Goal: Task Accomplishment & Management: Complete application form

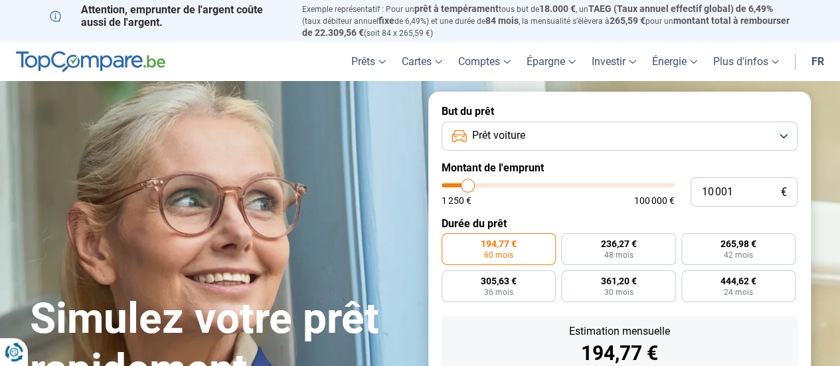
type input "10 750"
type input "10750"
type input "11 000"
type input "11000"
type input "11 250"
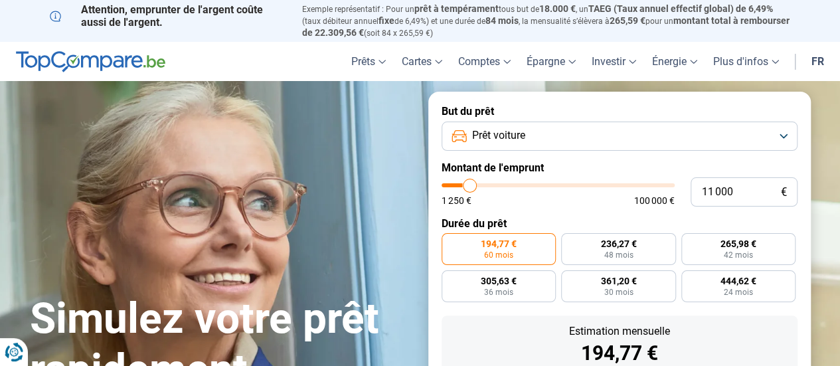
type input "11250"
type input "12 000"
type input "12000"
type input "12 750"
type input "12750"
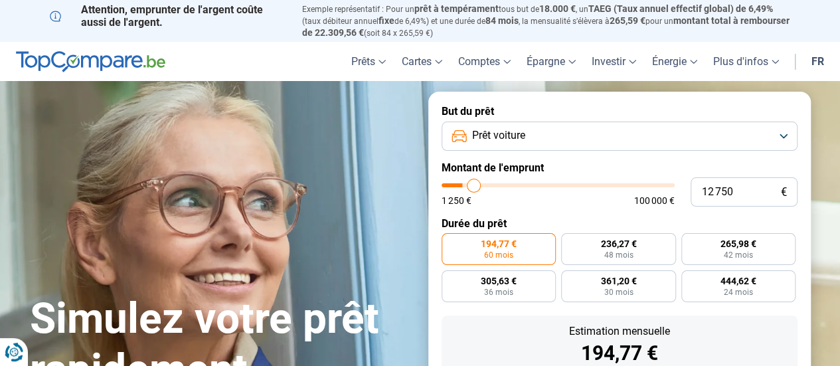
type input "13 500"
type input "13500"
type input "14 250"
type input "14250"
type input "15 250"
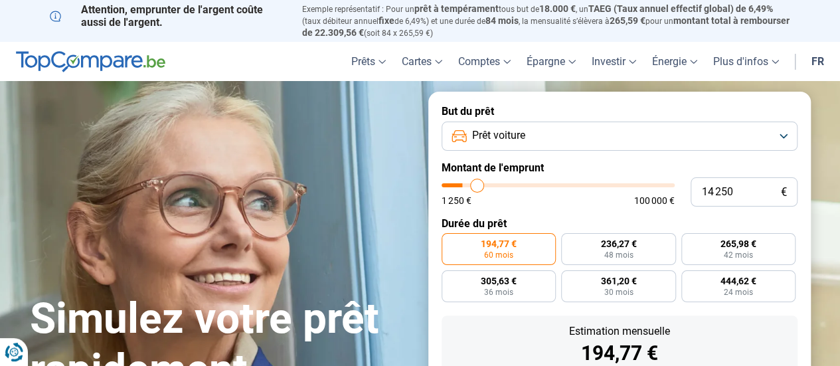
type input "15250"
type input "16 500"
type input "16500"
type input "17 250"
type input "17250"
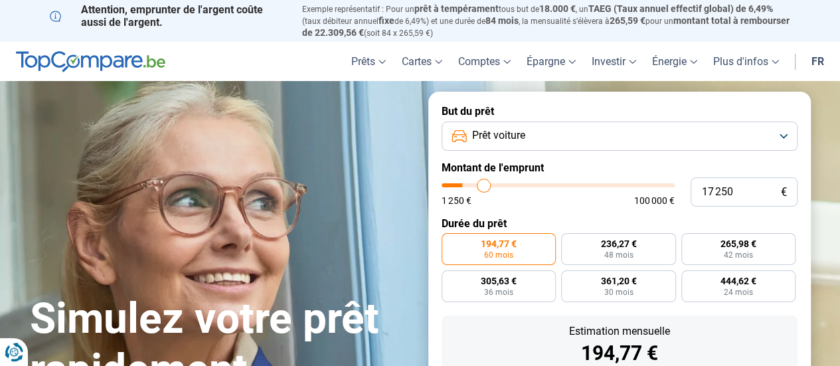
type input "18 250"
type input "18250"
type input "18 750"
type input "18750"
type input "19 000"
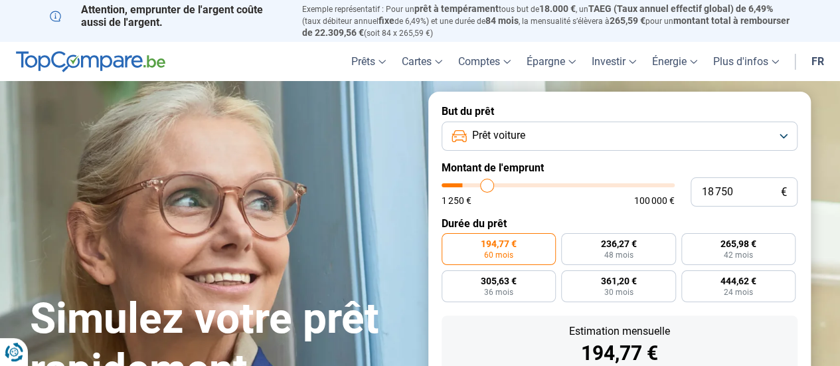
type input "19000"
type input "19 500"
type input "19500"
type input "20 250"
type input "20250"
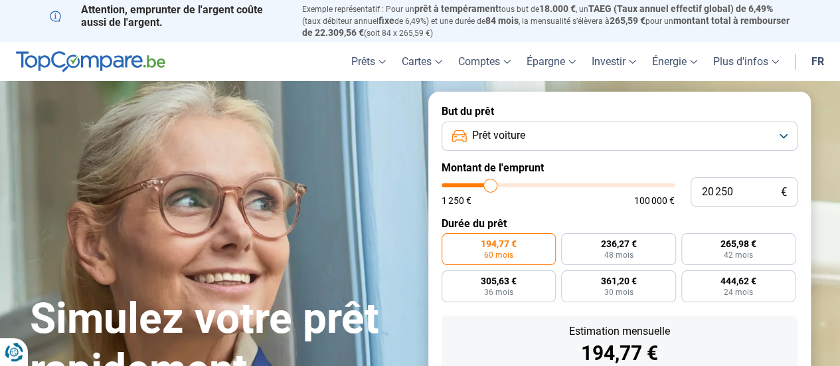
type input "20 750"
type input "20750"
type input "21 500"
type input "21500"
type input "22 500"
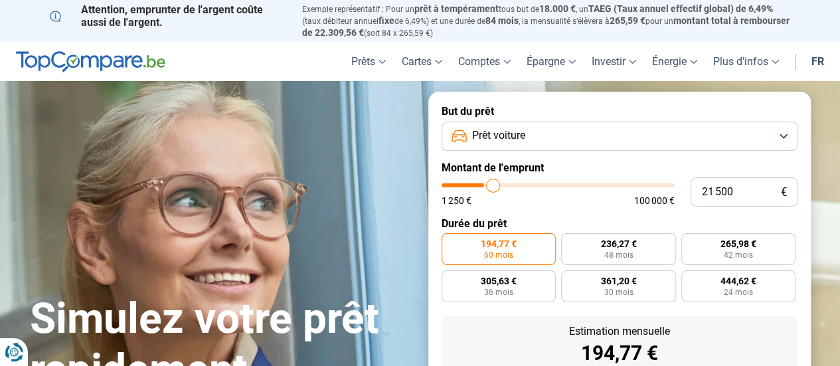
type input "22500"
type input "23 500"
type input "23500"
type input "25 250"
type input "25250"
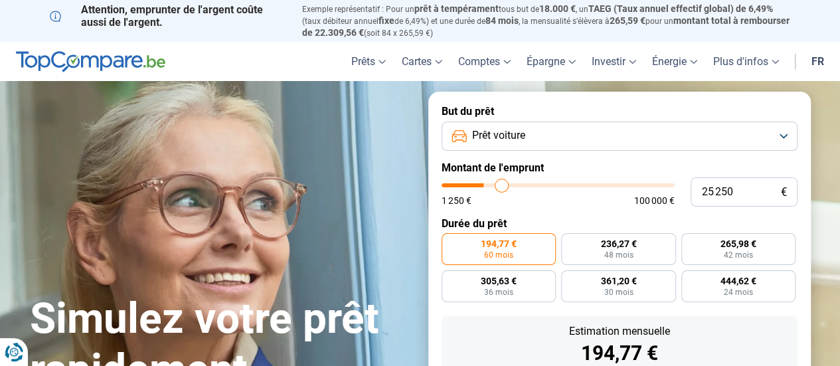
type input "26 250"
type input "26250"
type input "27 000"
type input "27000"
type input "27 750"
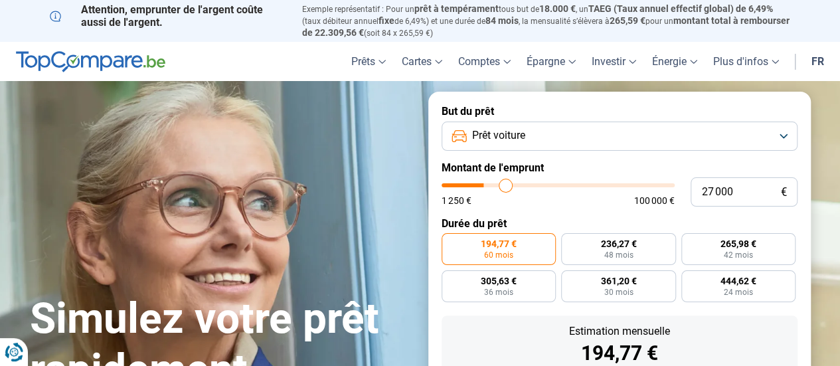
type input "27750"
type input "28 750"
type input "28750"
type input "29 750"
type input "29750"
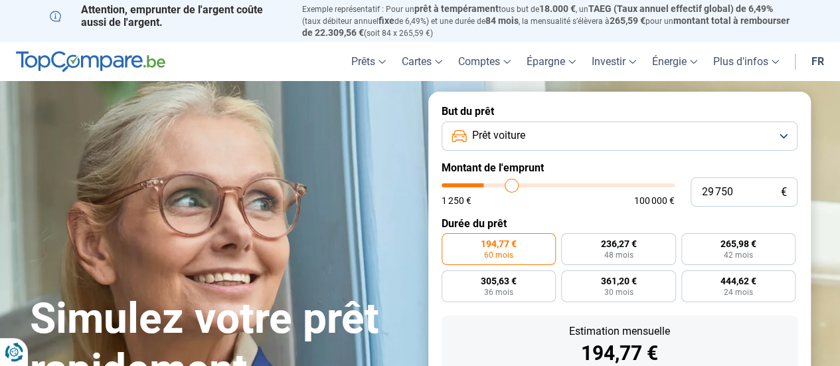
type input "31 000"
type input "31000"
type input "31 750"
type input "31750"
type input "33 000"
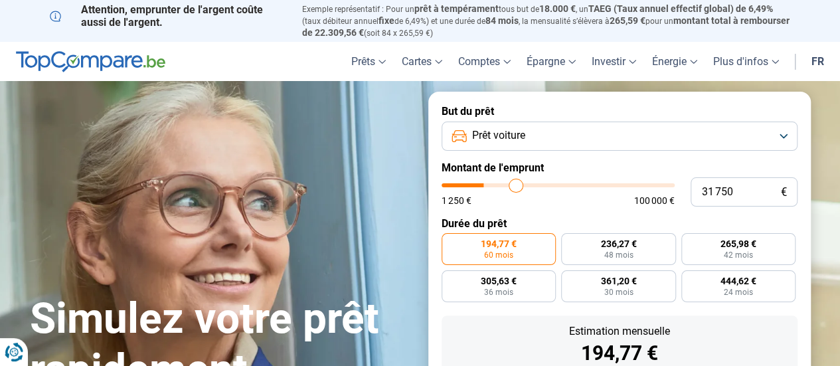
type input "33000"
type input "33 500"
type input "33500"
type input "33 750"
type input "33750"
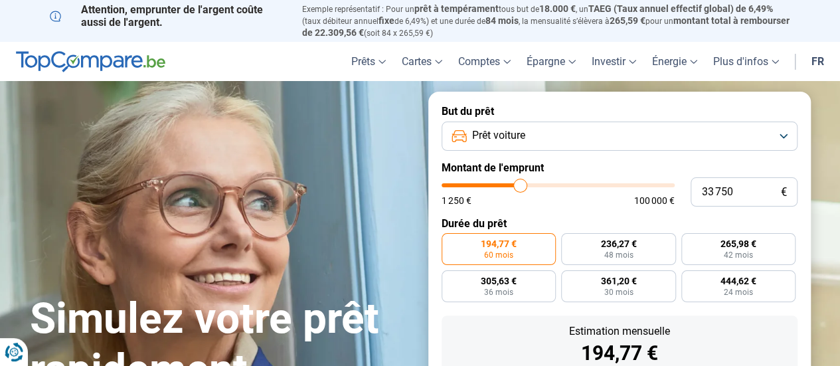
type input "34 500"
type input "34500"
type input "35 250"
type input "35250"
type input "36 000"
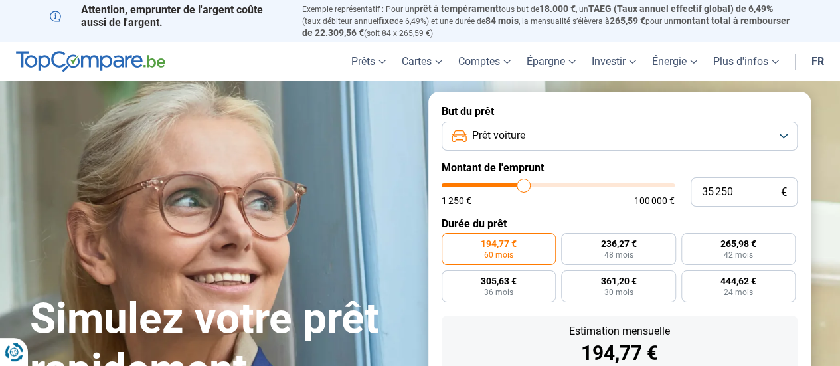
type input "36000"
type input "36 750"
type input "36750"
type input "37 000"
type input "37000"
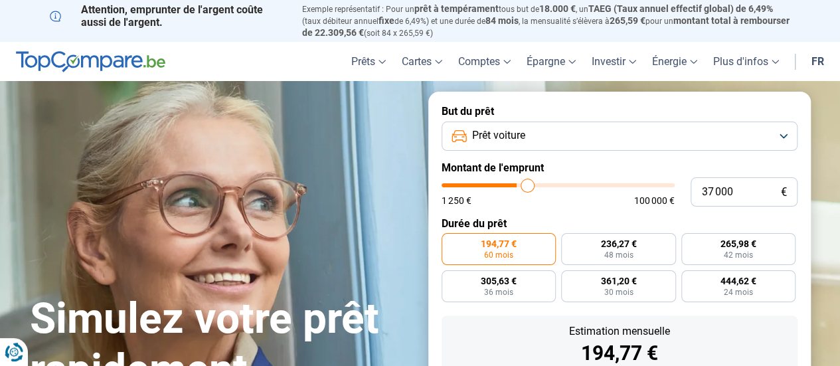
type input "37 250"
type input "37250"
type input "37 500"
type input "37500"
type input "38 000"
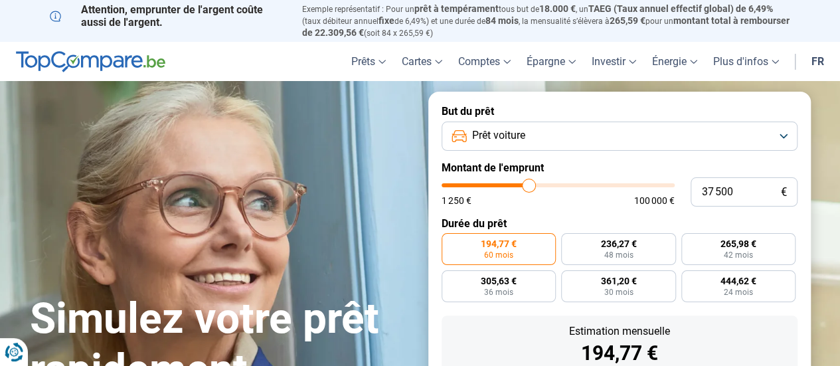
type input "38000"
type input "38 500"
type input "38500"
type input "39 000"
type input "39000"
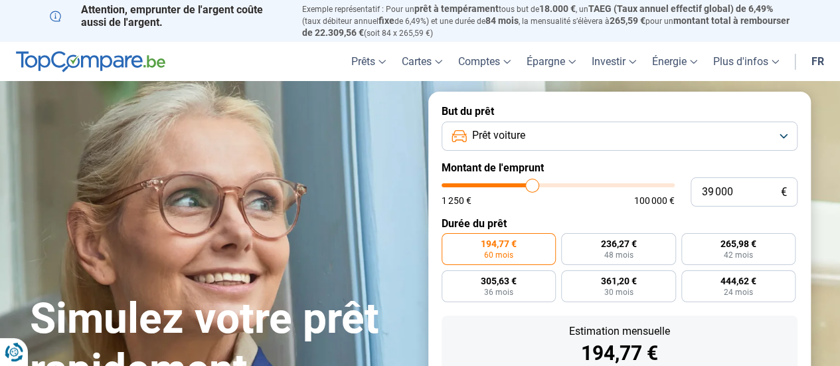
type input "39 500"
type input "39500"
type input "40 000"
type input "40000"
type input "40 250"
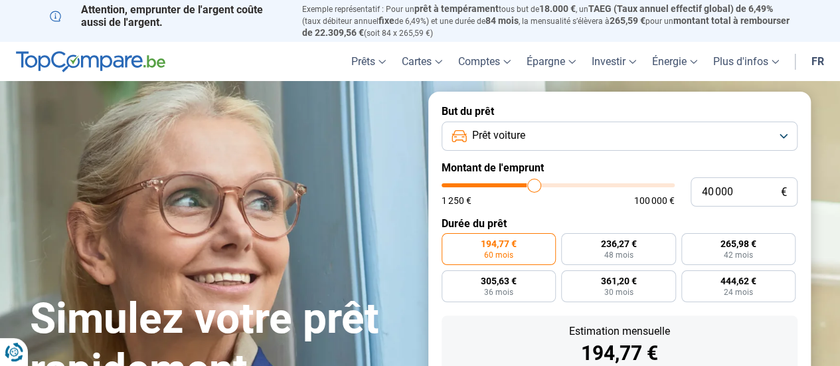
type input "40250"
type input "40 500"
type input "40500"
type input "40 250"
type input "40250"
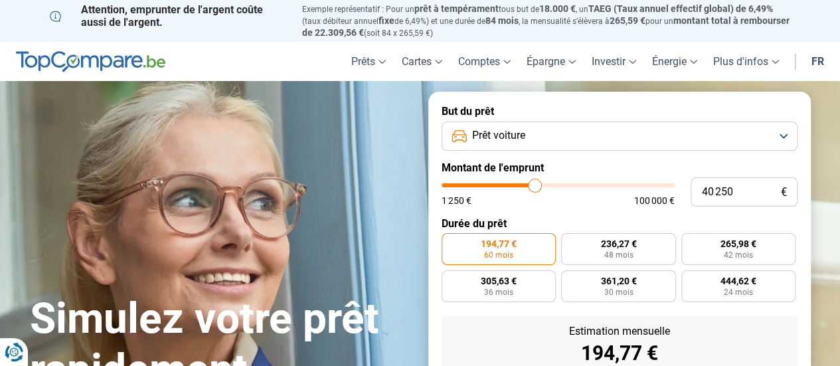
type input "40 000"
type input "40000"
type input "39 750"
type input "39750"
type input "39 250"
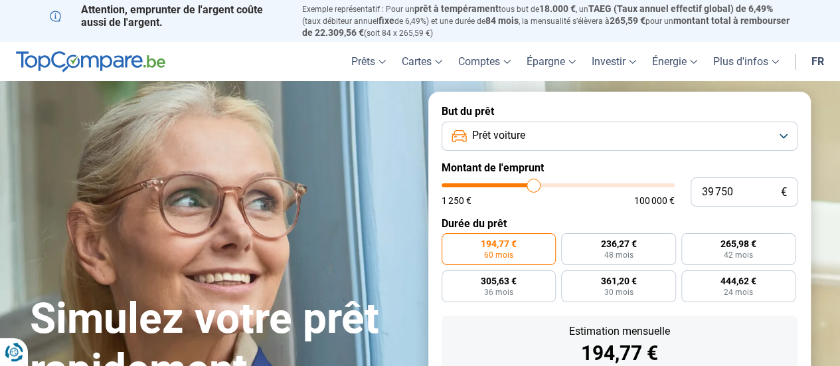
type input "39250"
type input "38 500"
type input "38500"
type input "37 750"
type input "37750"
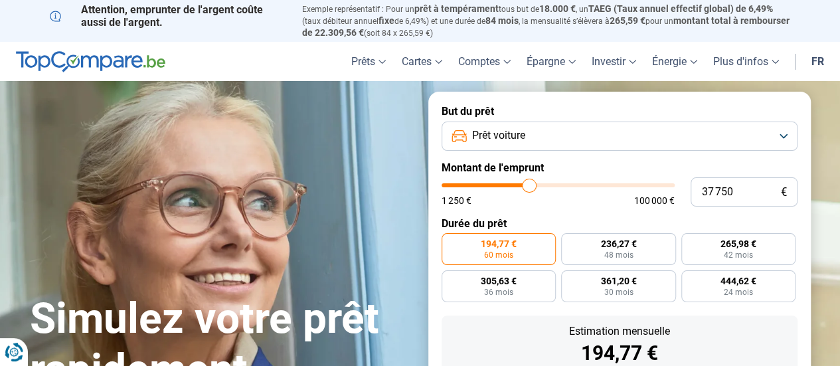
type input "33 500"
type input "33500"
type input "32 000"
type input "32000"
type input "31 250"
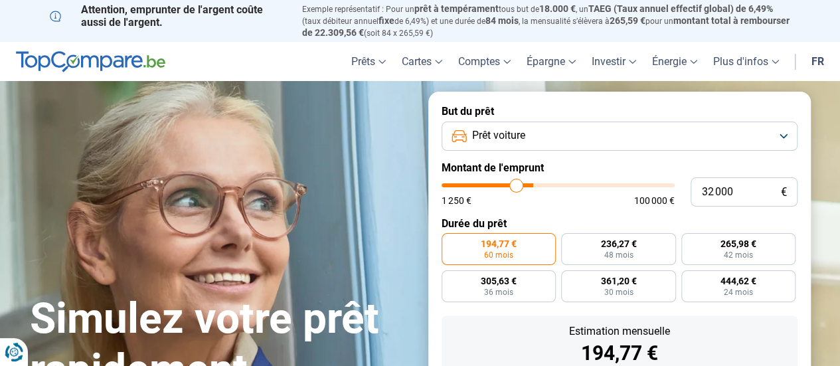
type input "31250"
type input "31 000"
type input "31000"
type input "30 750"
type input "30750"
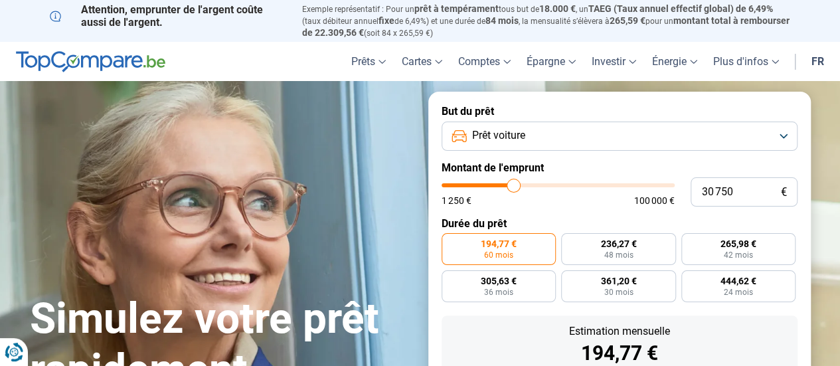
type input "30 500"
type input "30500"
type input "29 750"
type input "29750"
type input "29 500"
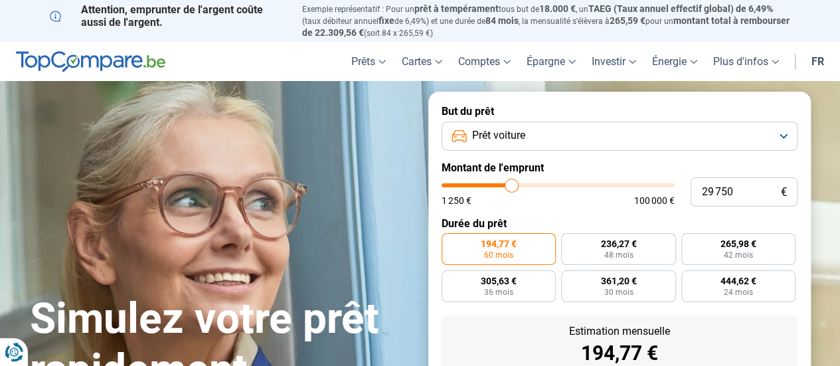
type input "29500"
type input "29 000"
type input "29000"
type input "28 500"
type input "28500"
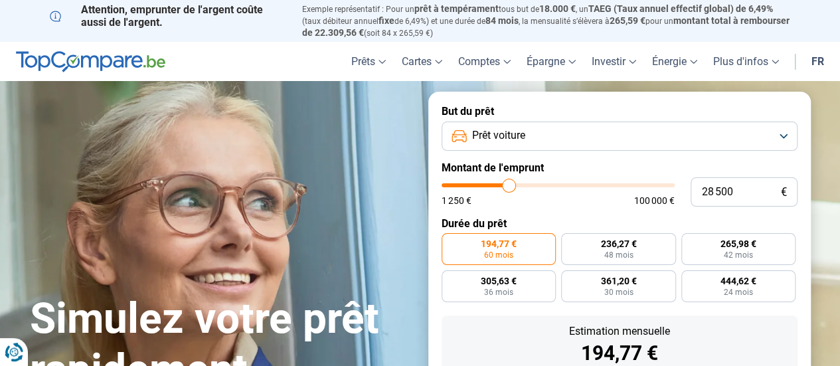
type input "27 750"
type input "27750"
type input "27 000"
type input "27000"
type input "26 500"
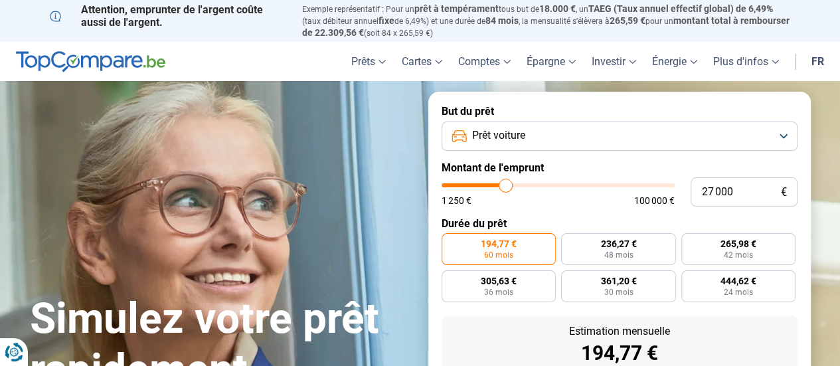
type input "26500"
type input "26 750"
type input "26750"
type input "27 000"
type input "27000"
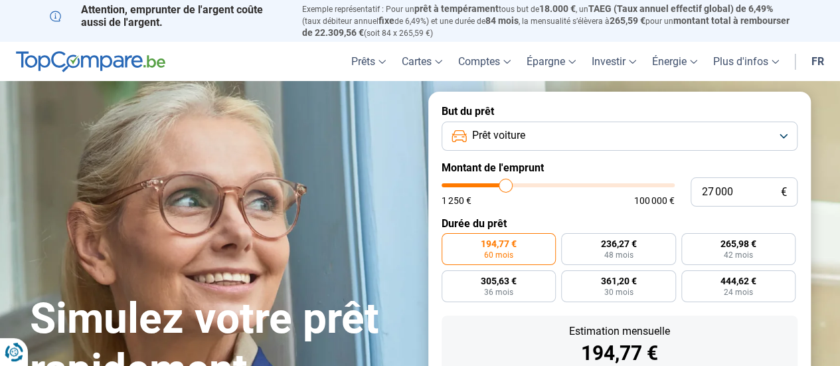
type input "27 250"
type input "27250"
type input "27 500"
type input "27500"
type input "27 750"
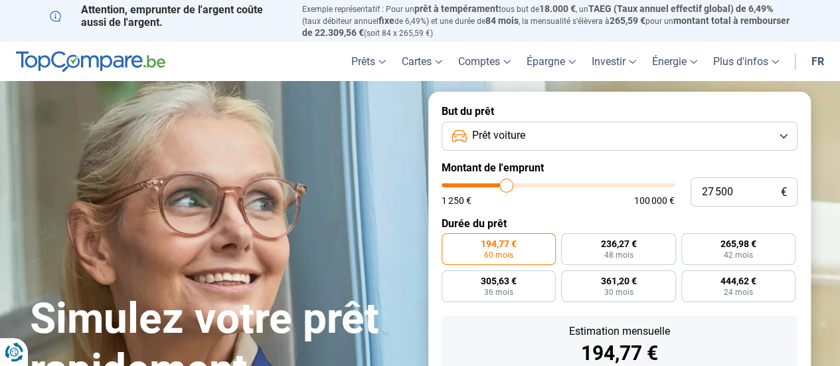
type input "27750"
type input "28 250"
type input "28250"
type input "28 500"
type input "28500"
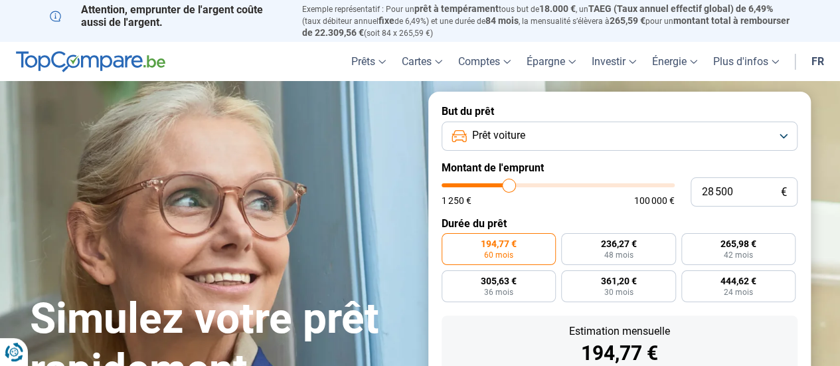
type input "29 000"
type input "29000"
type input "29 250"
type input "29250"
type input "29 500"
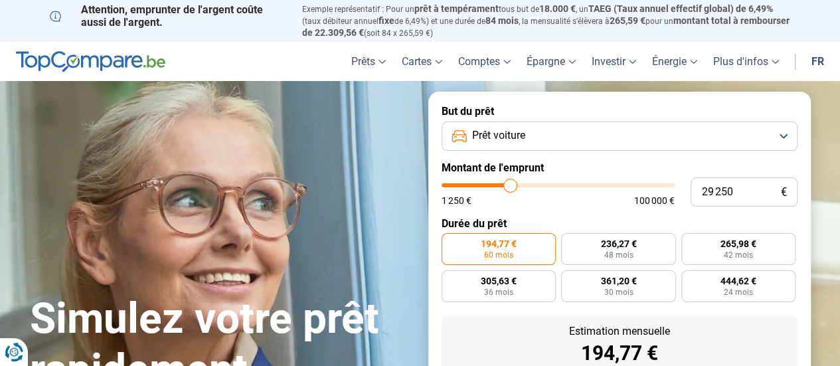
type input "29500"
type input "29 750"
type input "29750"
type input "30 250"
type input "30250"
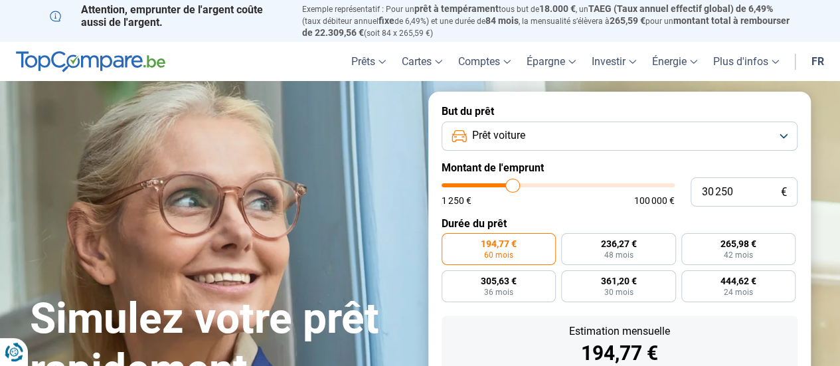
type input "30 500"
type input "30500"
type input "30 250"
type input "30250"
type input "30 000"
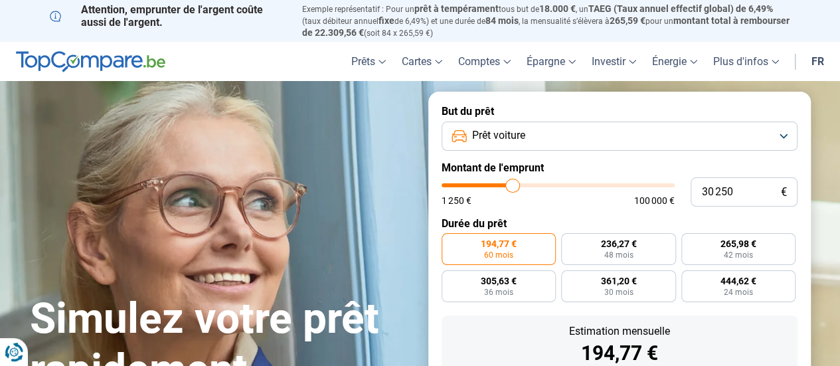
type input "30000"
type input "29 500"
type input "29500"
type input "29 250"
type input "29250"
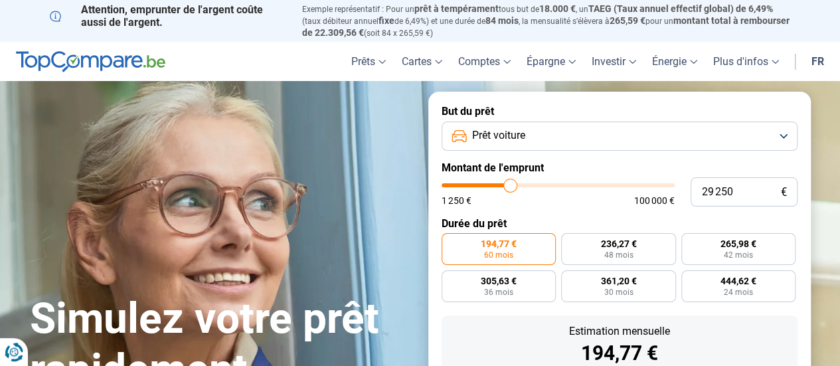
type input "29 500"
type input "29500"
type input "29 750"
type input "29750"
type input "30 000"
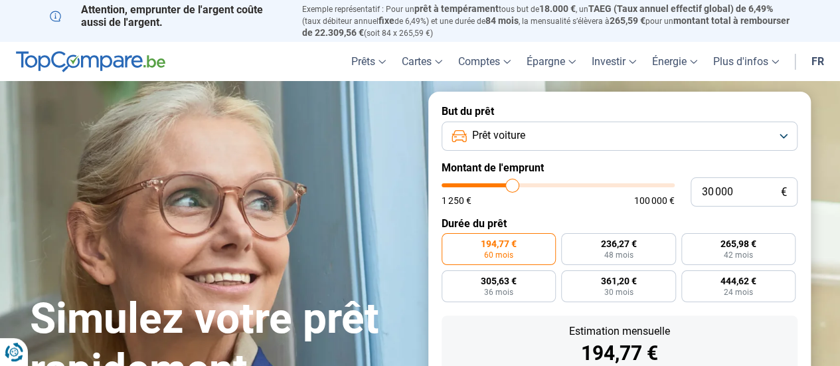
drag, startPoint x: 469, startPoint y: 185, endPoint x: 512, endPoint y: 186, distance: 43.2
type input "30000"
click at [512, 186] on input "range" at bounding box center [557, 185] width 233 height 4
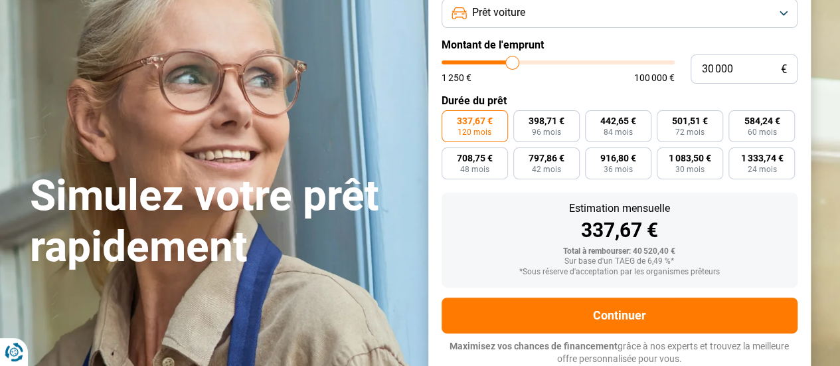
scroll to position [124, 0]
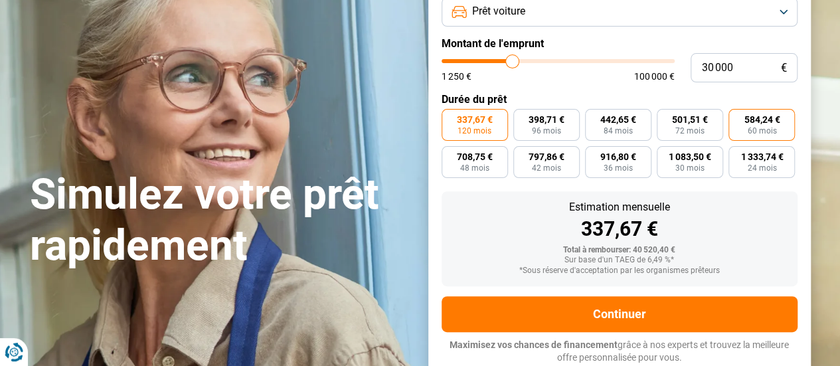
click at [757, 119] on span "584,24 €" at bounding box center [761, 119] width 36 height 9
click at [737, 117] on input "584,24 € 60 mois" at bounding box center [732, 113] width 9 height 9
radio input "true"
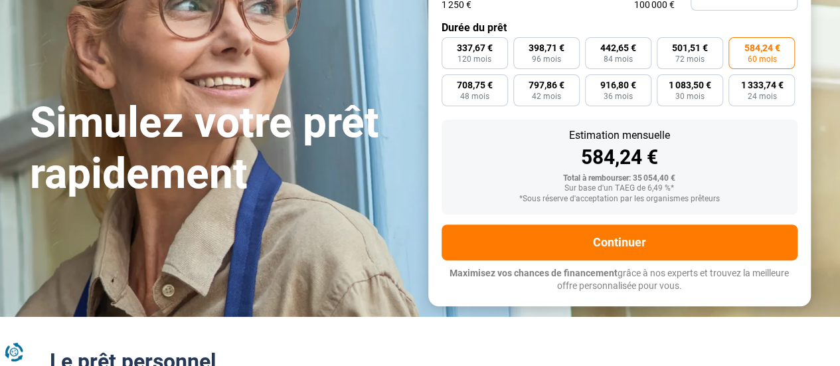
scroll to position [199, 0]
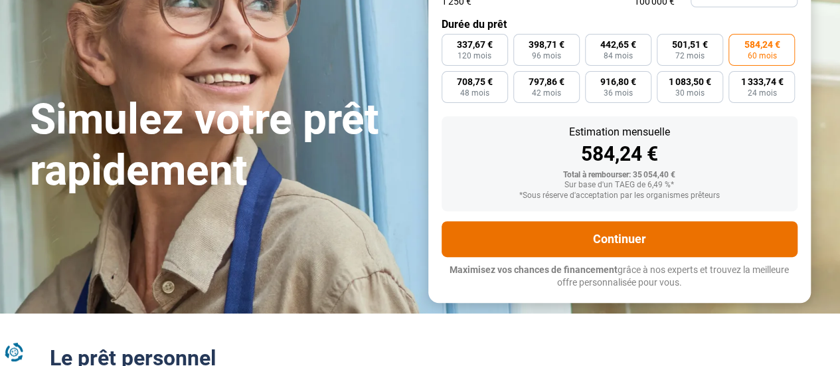
click at [621, 236] on button "Continuer" at bounding box center [619, 239] width 356 height 36
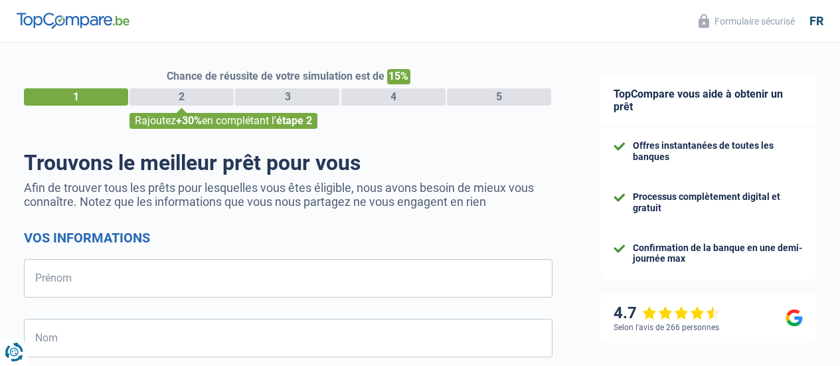
select select "32"
